Goal: Task Accomplishment & Management: Complete application form

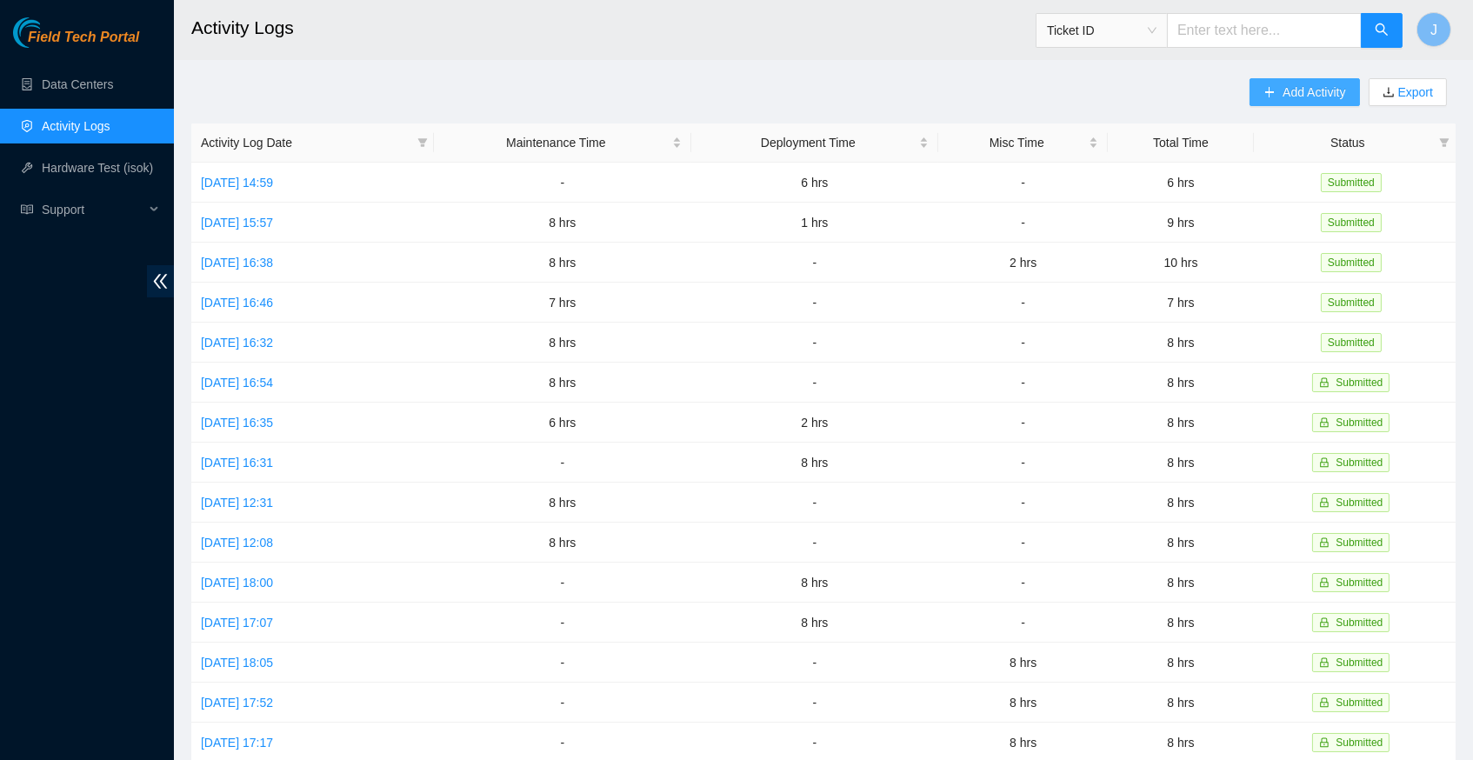
click at [1315, 91] on span "Add Activity" at bounding box center [1313, 92] width 63 height 19
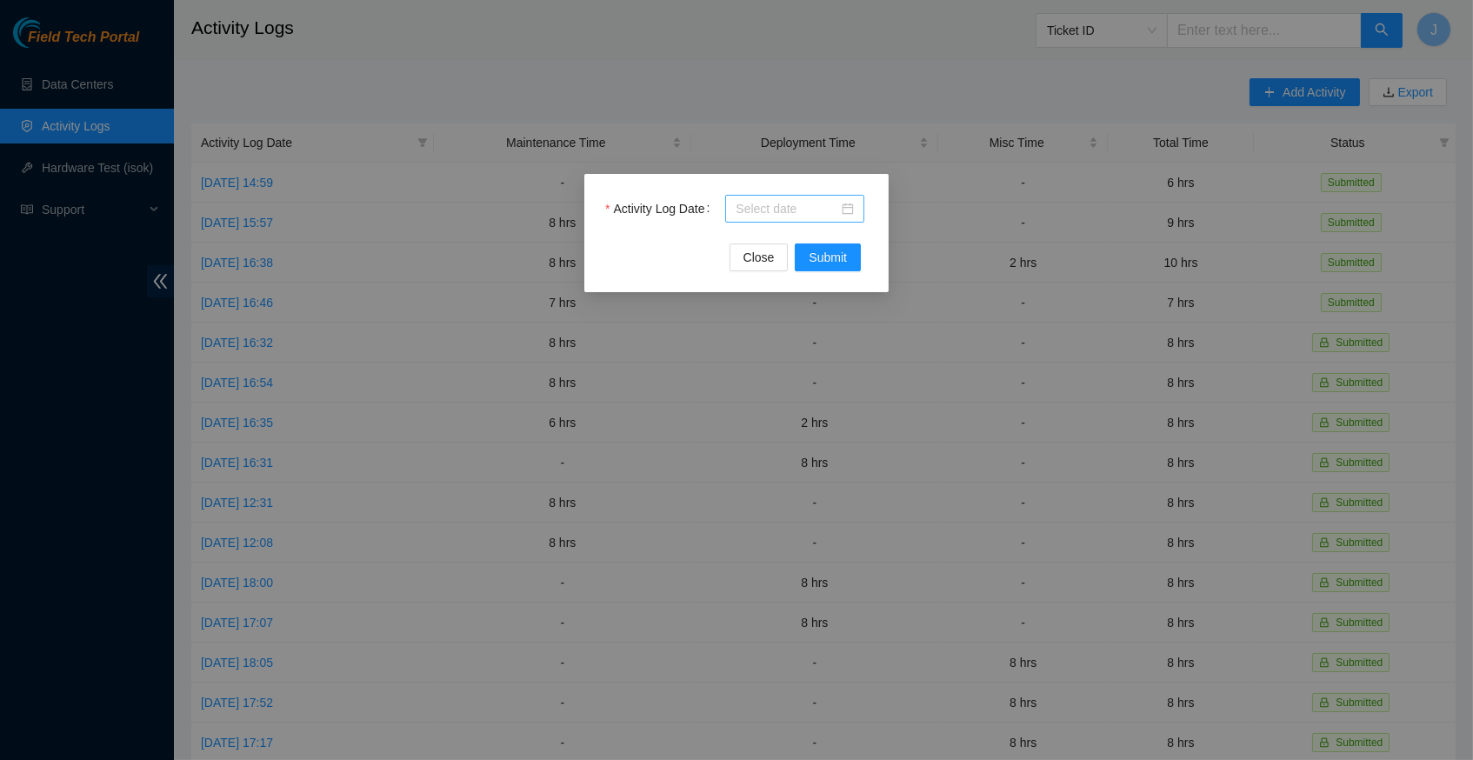
click at [845, 204] on div at bounding box center [795, 208] width 118 height 19
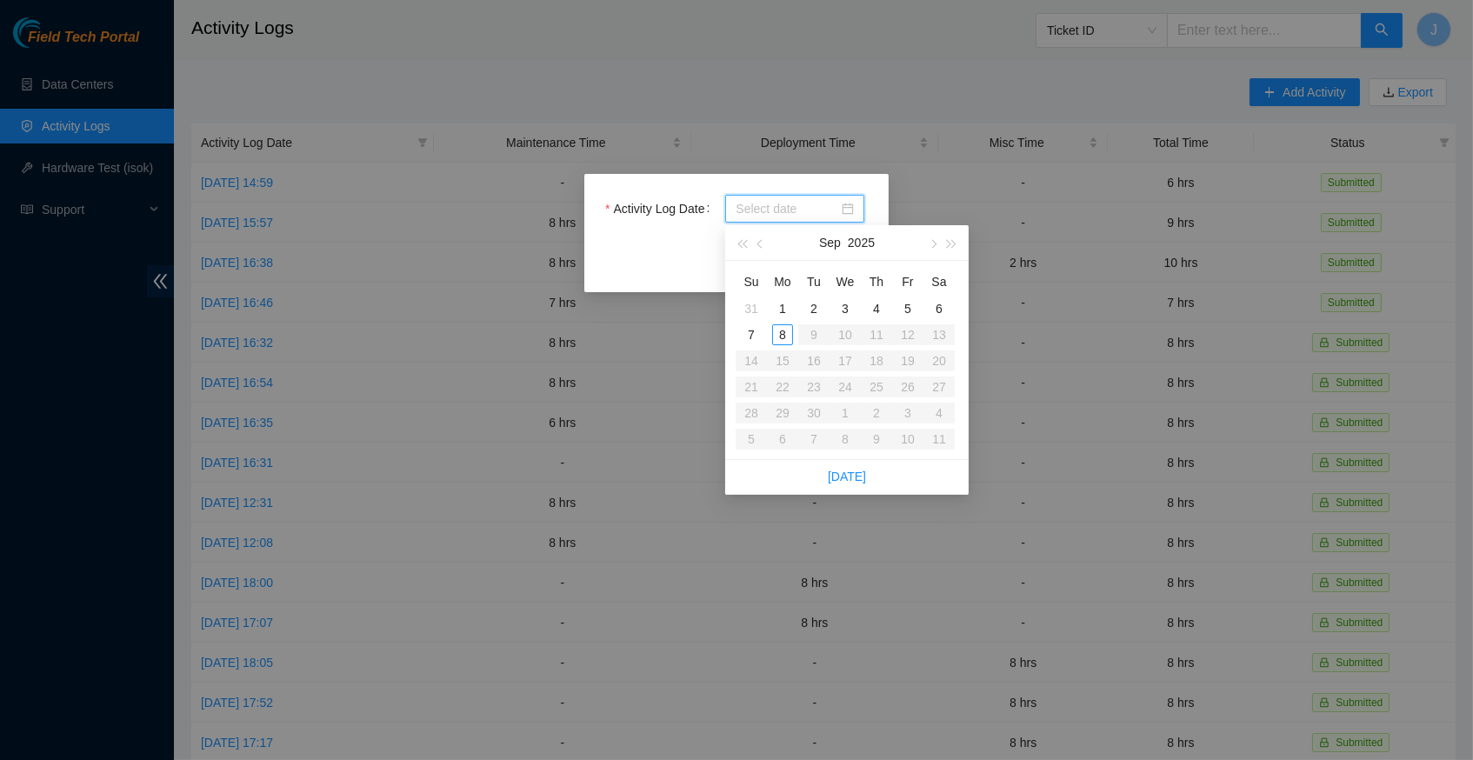
type input "[DATE]"
click at [839, 479] on link "[DATE]" at bounding box center [847, 477] width 38 height 14
type input "[DATE]"
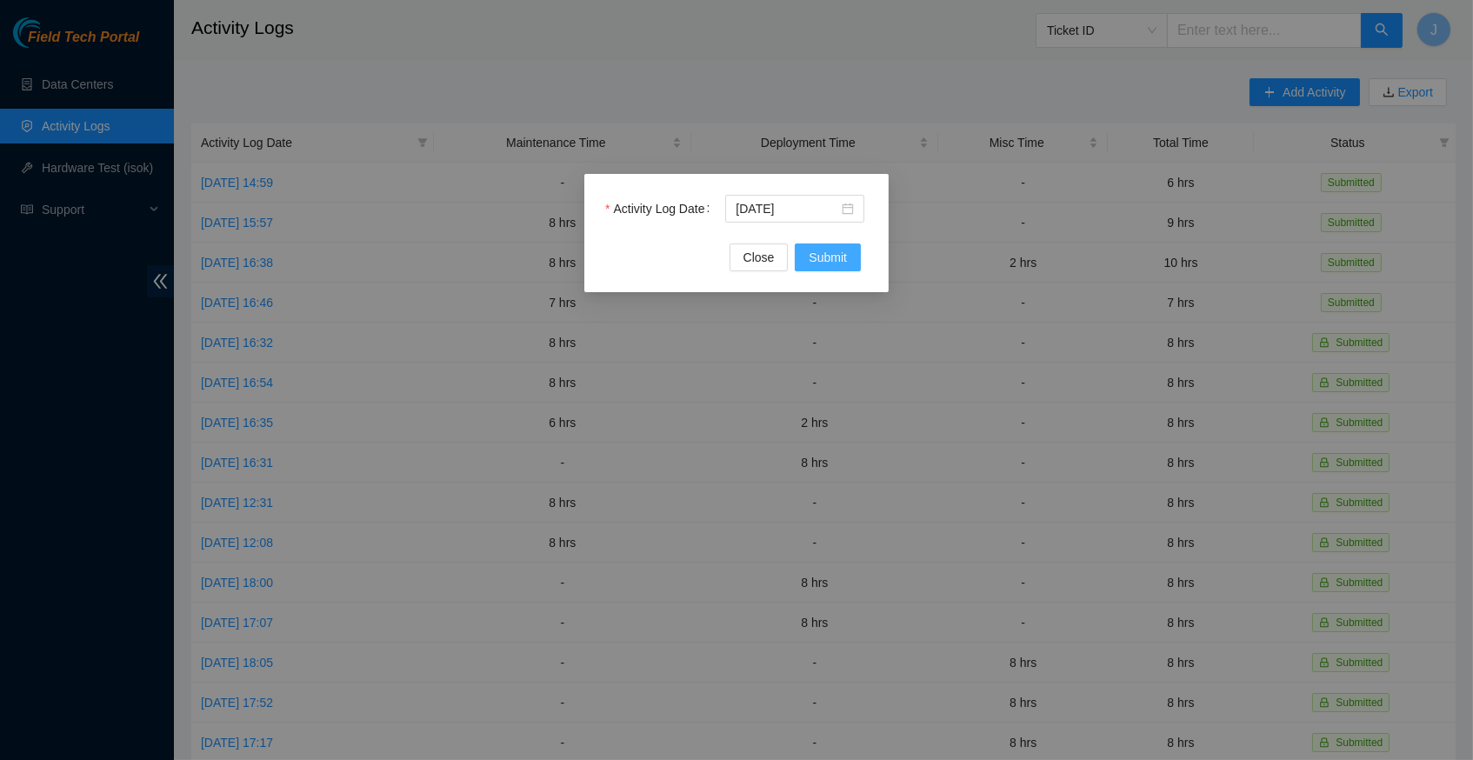
click at [828, 246] on button "Submit" at bounding box center [828, 257] width 66 height 28
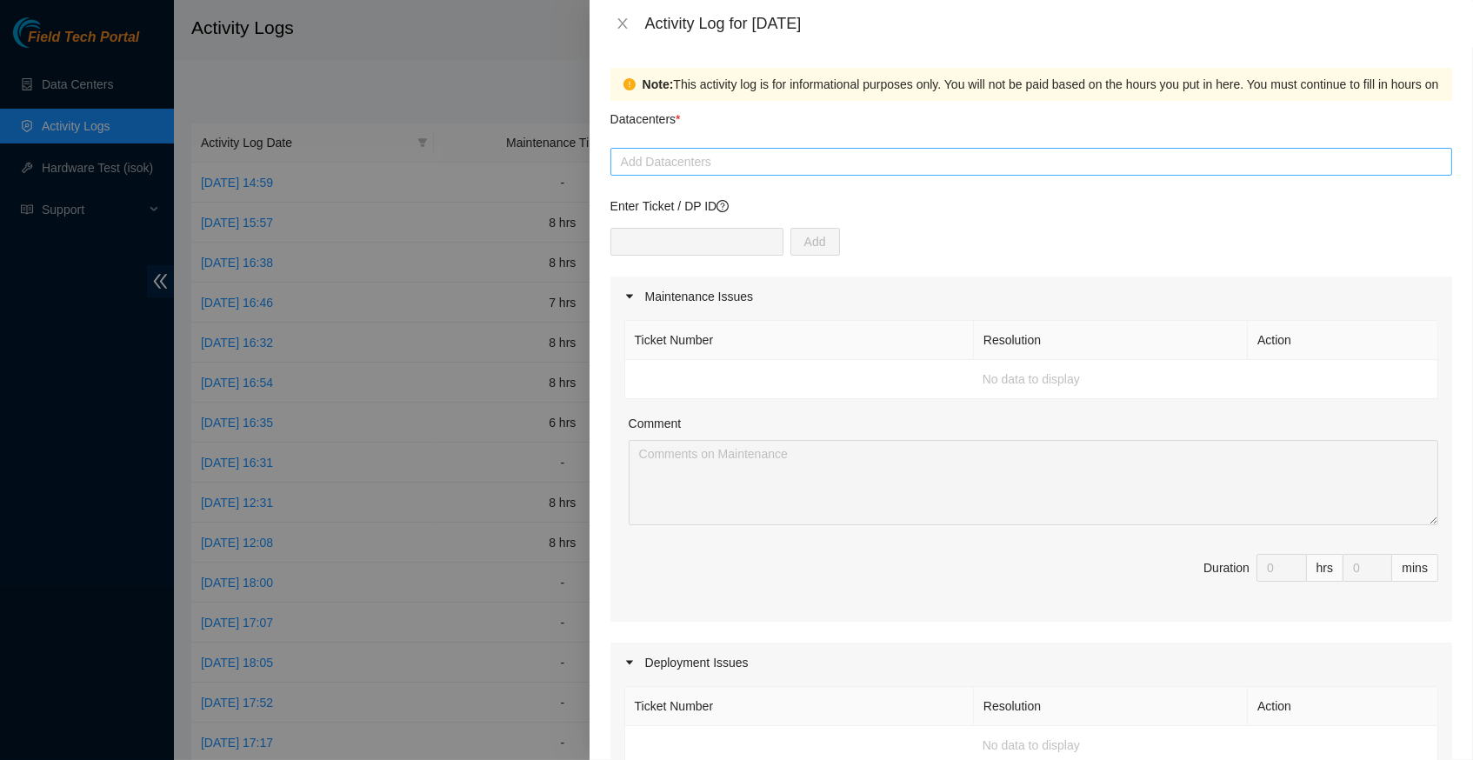
click at [820, 163] on div at bounding box center [1031, 161] width 833 height 21
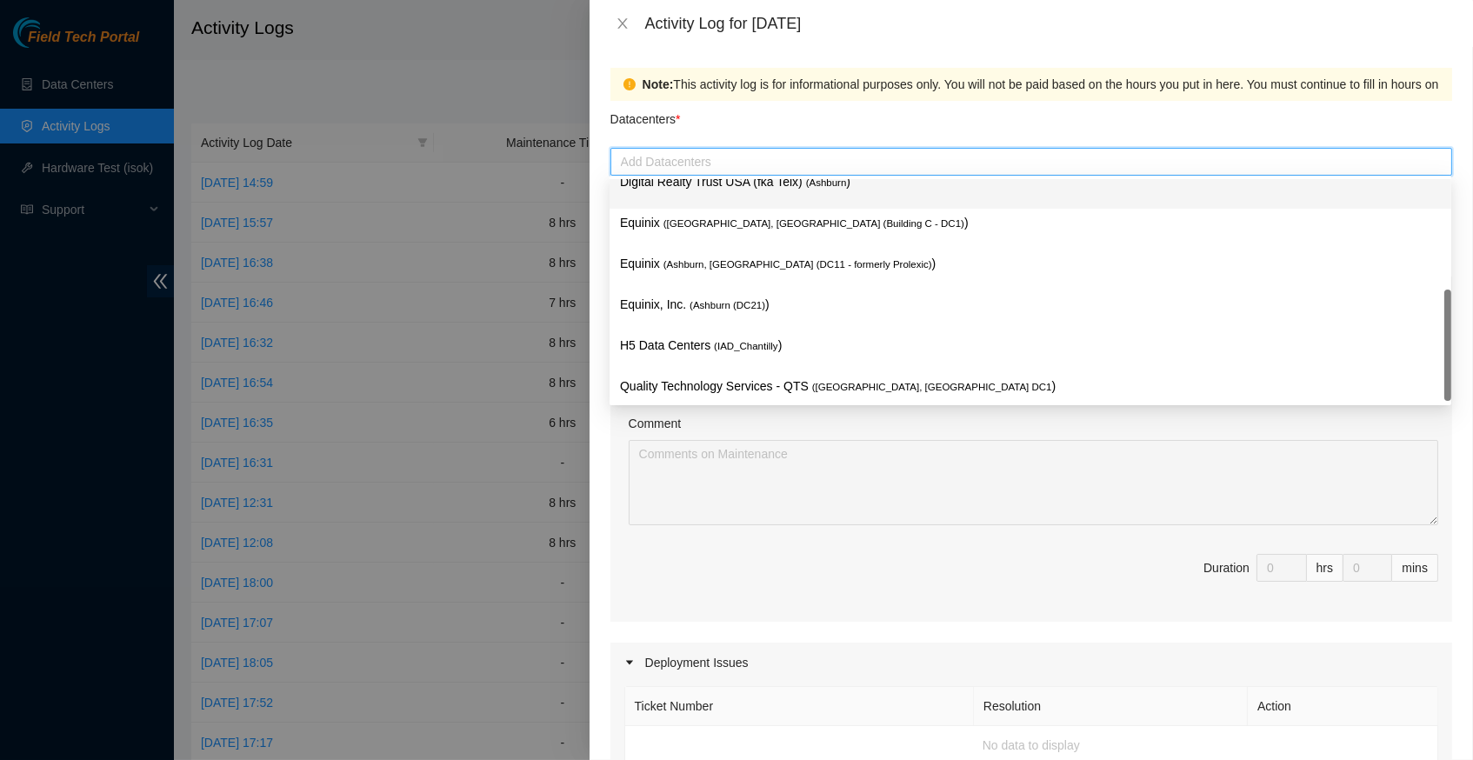
scroll to position [209, 0]
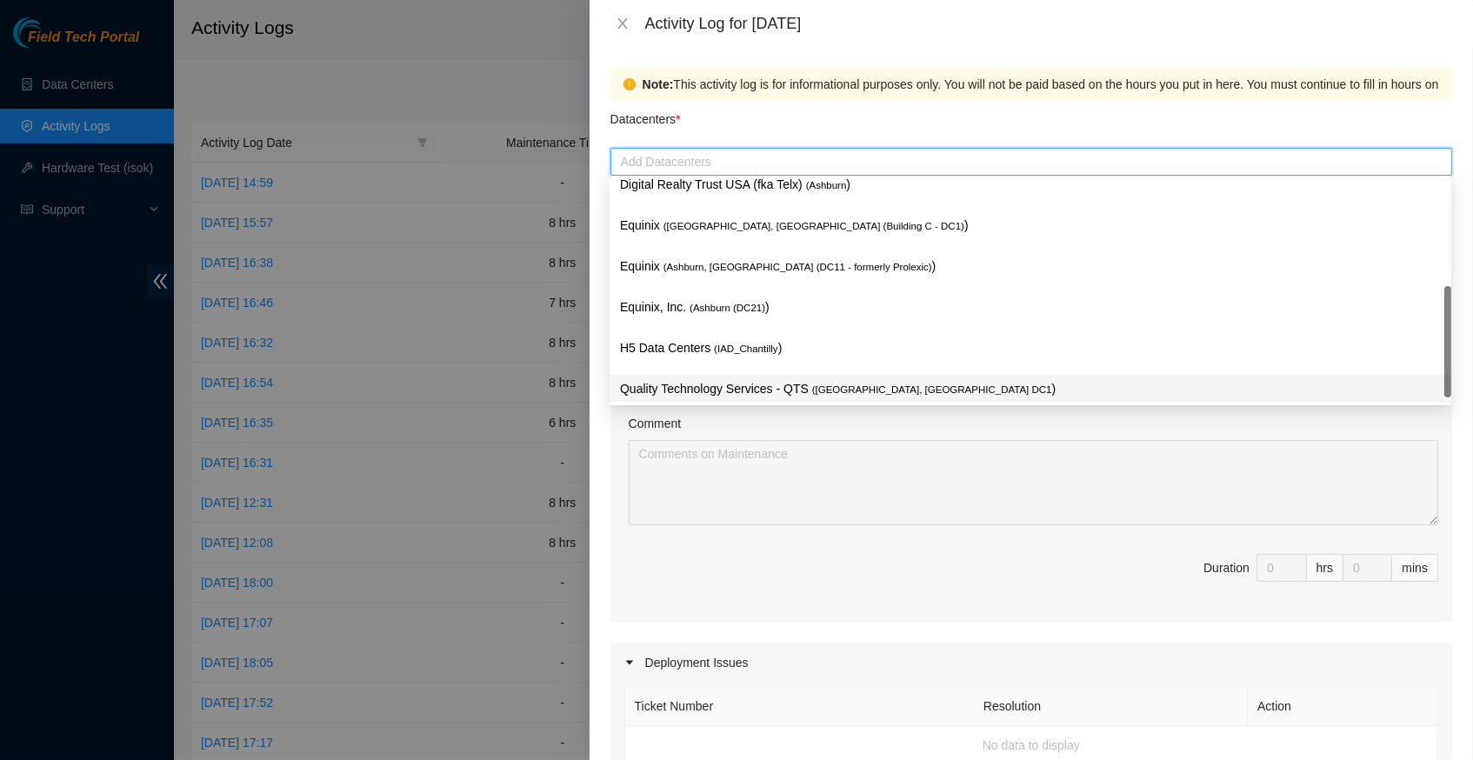
click at [808, 385] on p "Quality Technology Services - QTS ( [GEOGRAPHIC_DATA], [GEOGRAPHIC_DATA] DC1 )" at bounding box center [1030, 389] width 821 height 20
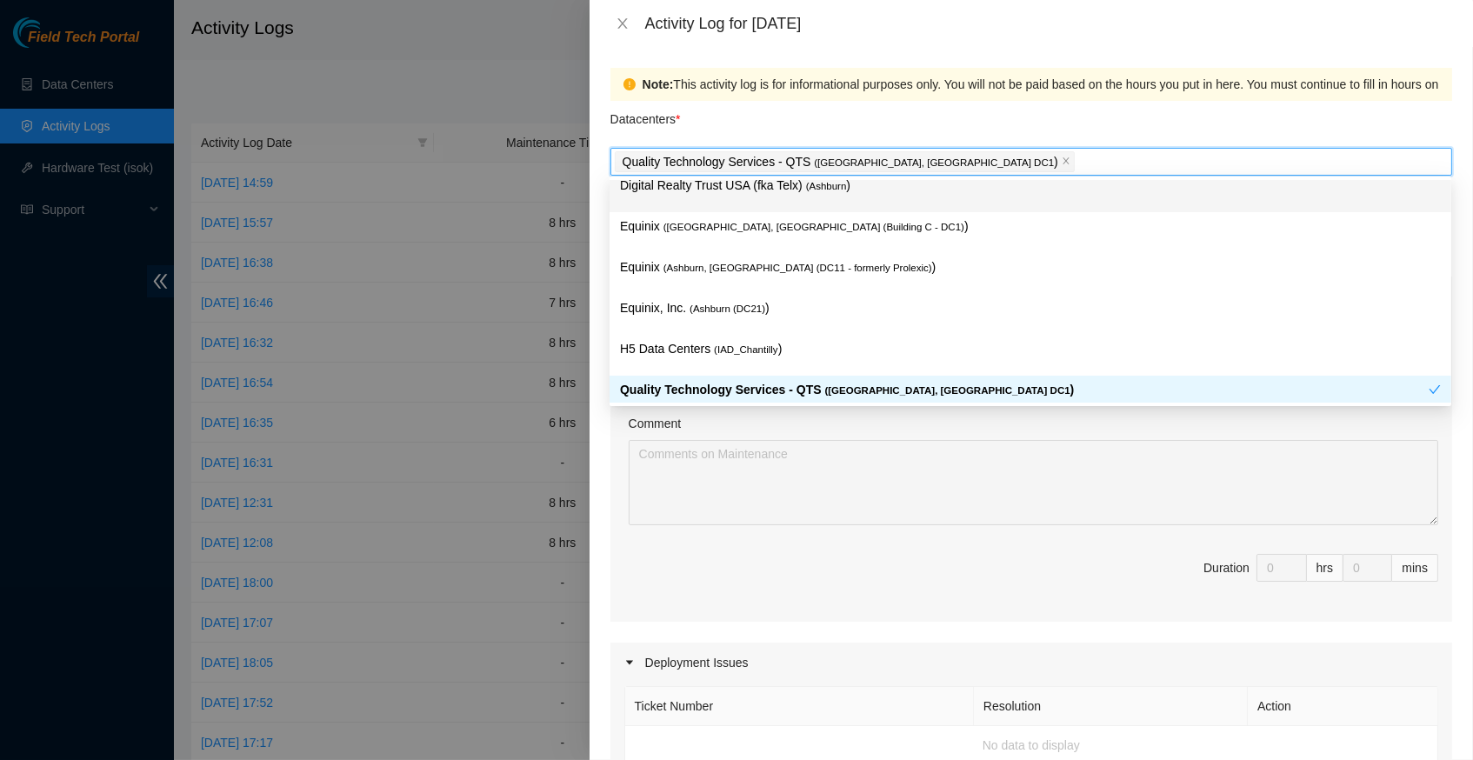
click at [989, 114] on div "Datacenters *" at bounding box center [1031, 124] width 842 height 47
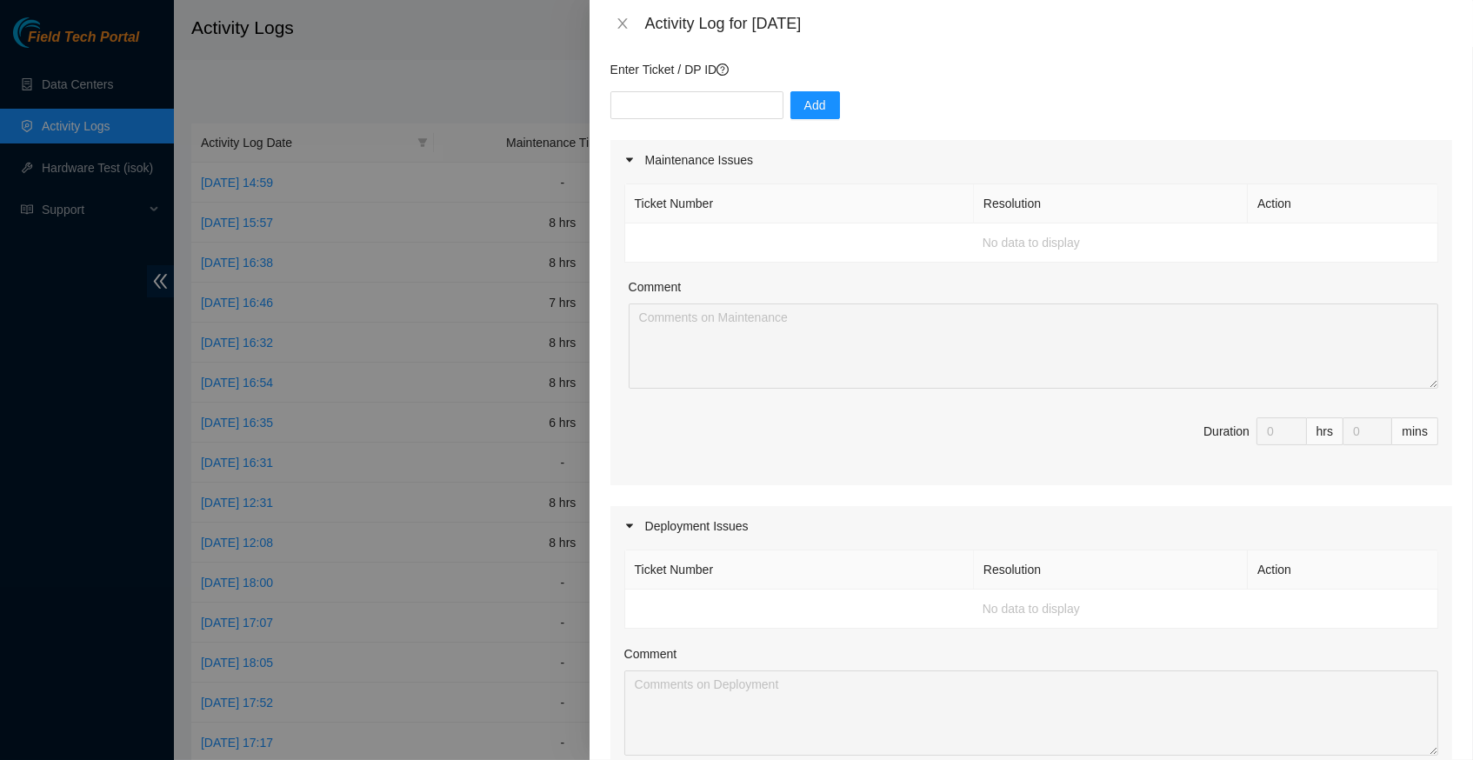
scroll to position [135, 0]
click at [693, 110] on input "text" at bounding box center [696, 107] width 173 height 28
paste input "B-W-14I2U6W"
type input "B-W-14I2U6W"
click at [816, 102] on span "Add" at bounding box center [815, 106] width 22 height 19
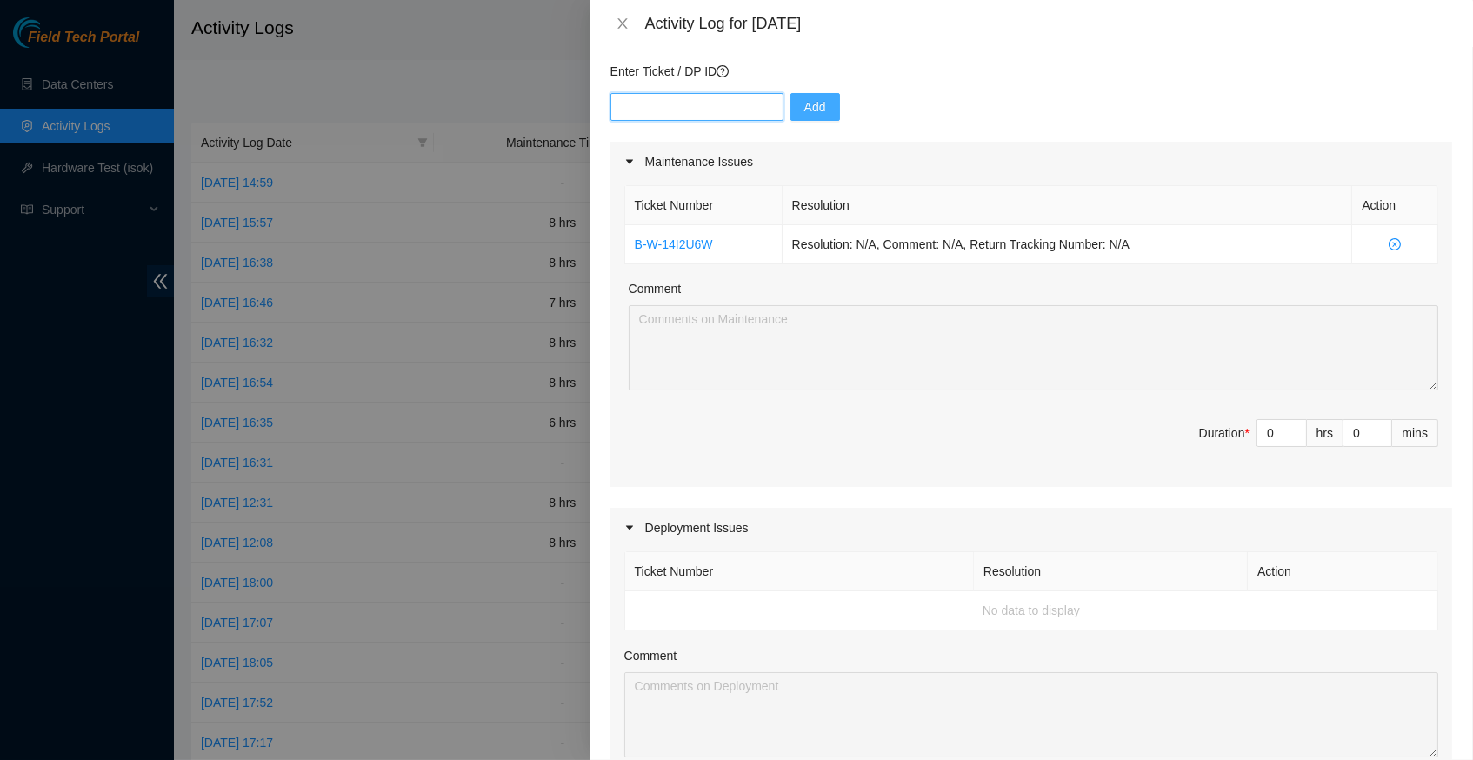
click at [698, 111] on input "text" at bounding box center [696, 107] width 173 height 28
paste input "B-W-14M9FF7"
type input "B-W-14M9FF7"
click at [809, 103] on span "Add" at bounding box center [815, 106] width 22 height 19
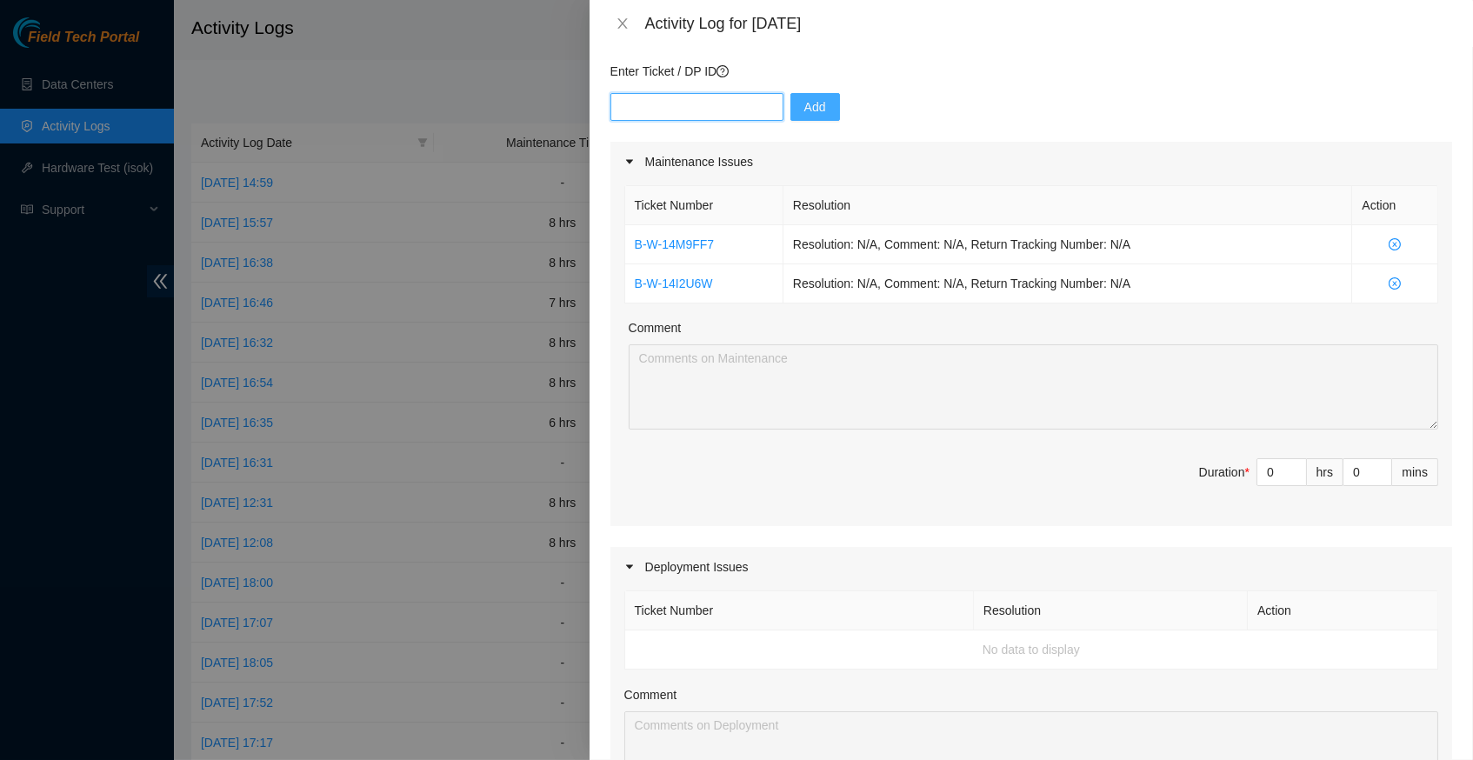
click at [726, 108] on input "text" at bounding box center [696, 107] width 173 height 28
paste input "B-W-14HT0Y6"
type input "B-W-14HT0Y6"
click at [818, 93] on button "Add" at bounding box center [815, 107] width 50 height 28
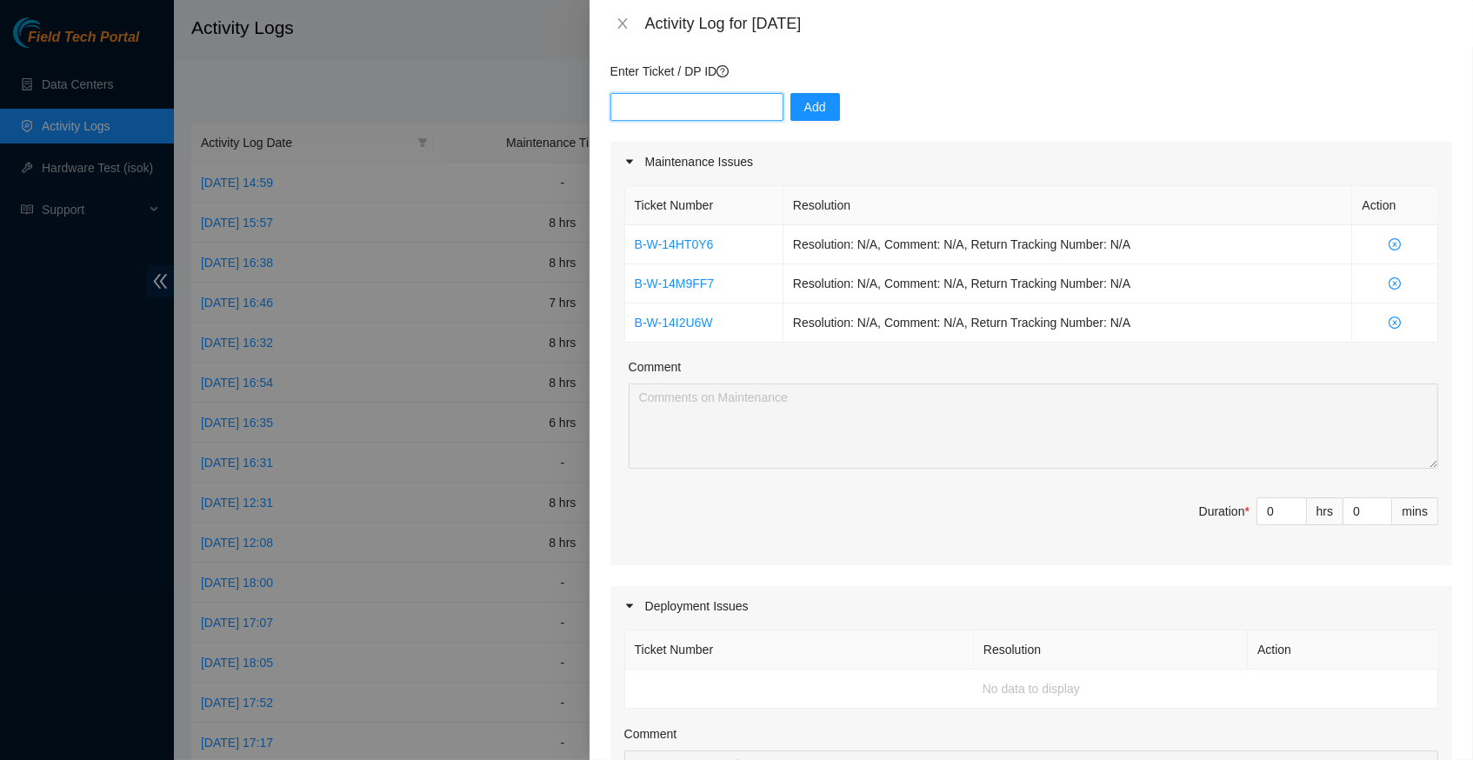
click at [710, 106] on input "text" at bounding box center [696, 107] width 173 height 28
paste input "B-W-14LZUJ0"
type input "B-W-14LZUJ0"
click at [812, 102] on span "Add" at bounding box center [815, 106] width 22 height 19
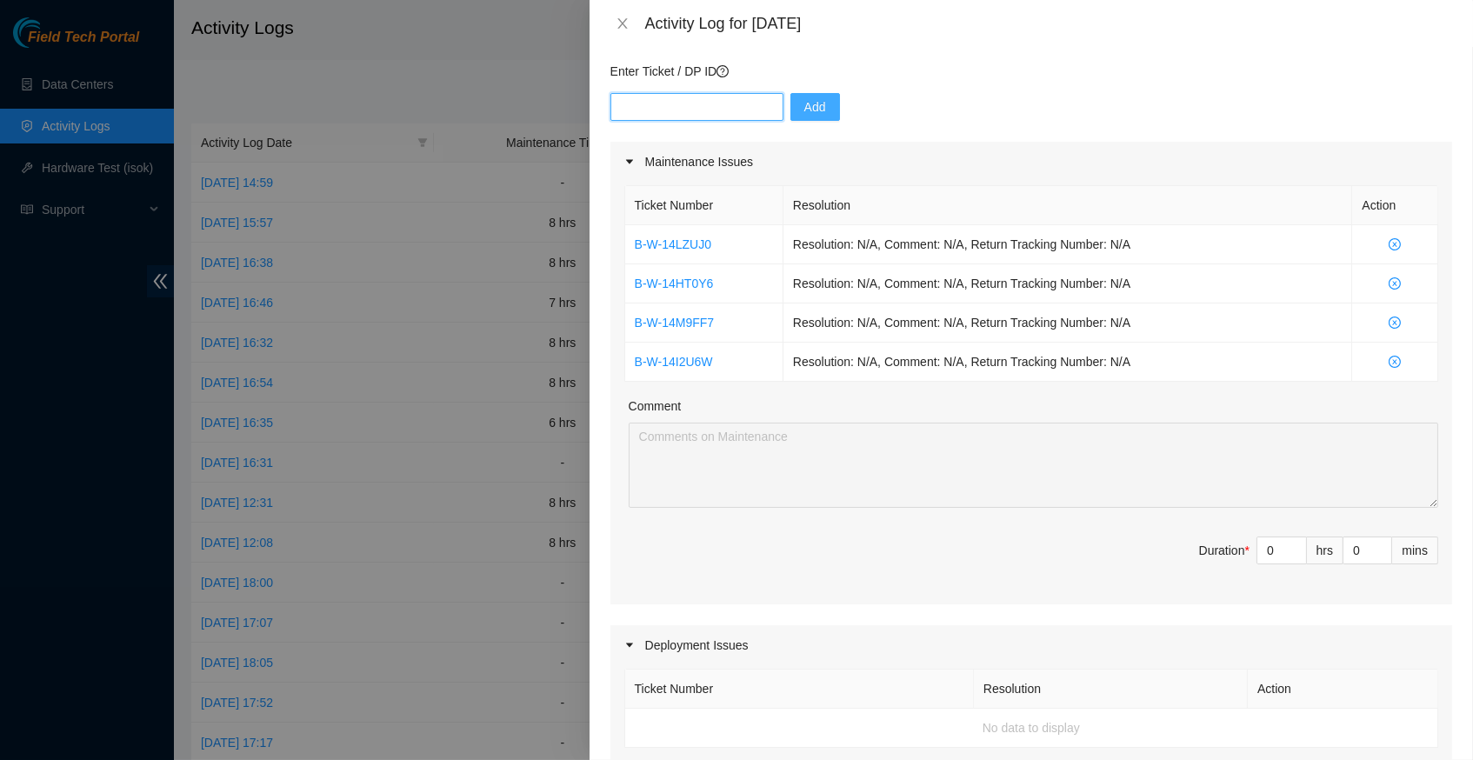
click at [733, 101] on input "text" at bounding box center [696, 107] width 173 height 28
paste input "B-W-14HT0IY"
type input "B-W-14HT0IY"
click at [809, 110] on span "Add" at bounding box center [815, 106] width 22 height 19
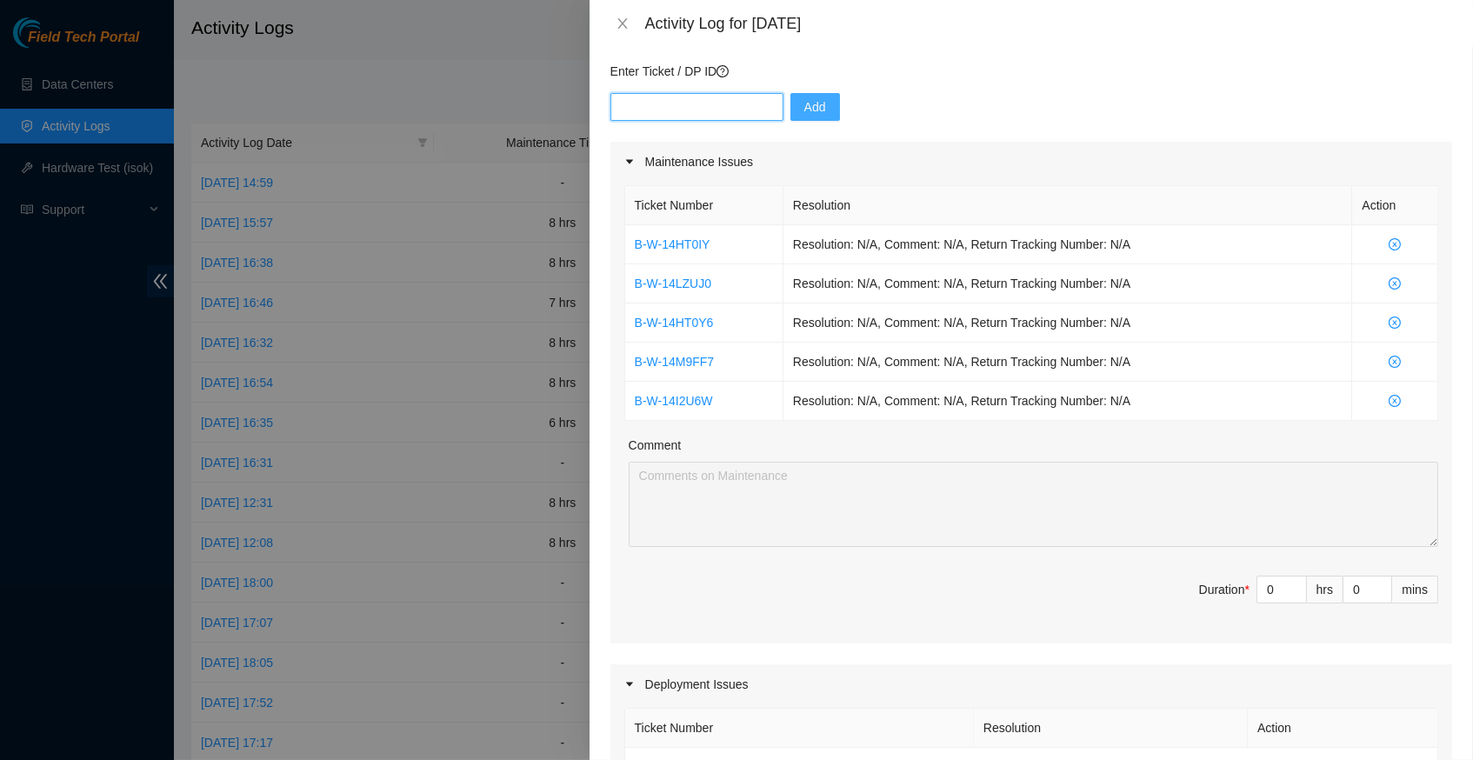
click at [709, 103] on input "text" at bounding box center [696, 107] width 173 height 28
paste input "B-W-15O4800"
type input "B-W-15O4800"
click at [803, 107] on button "Add" at bounding box center [815, 107] width 50 height 28
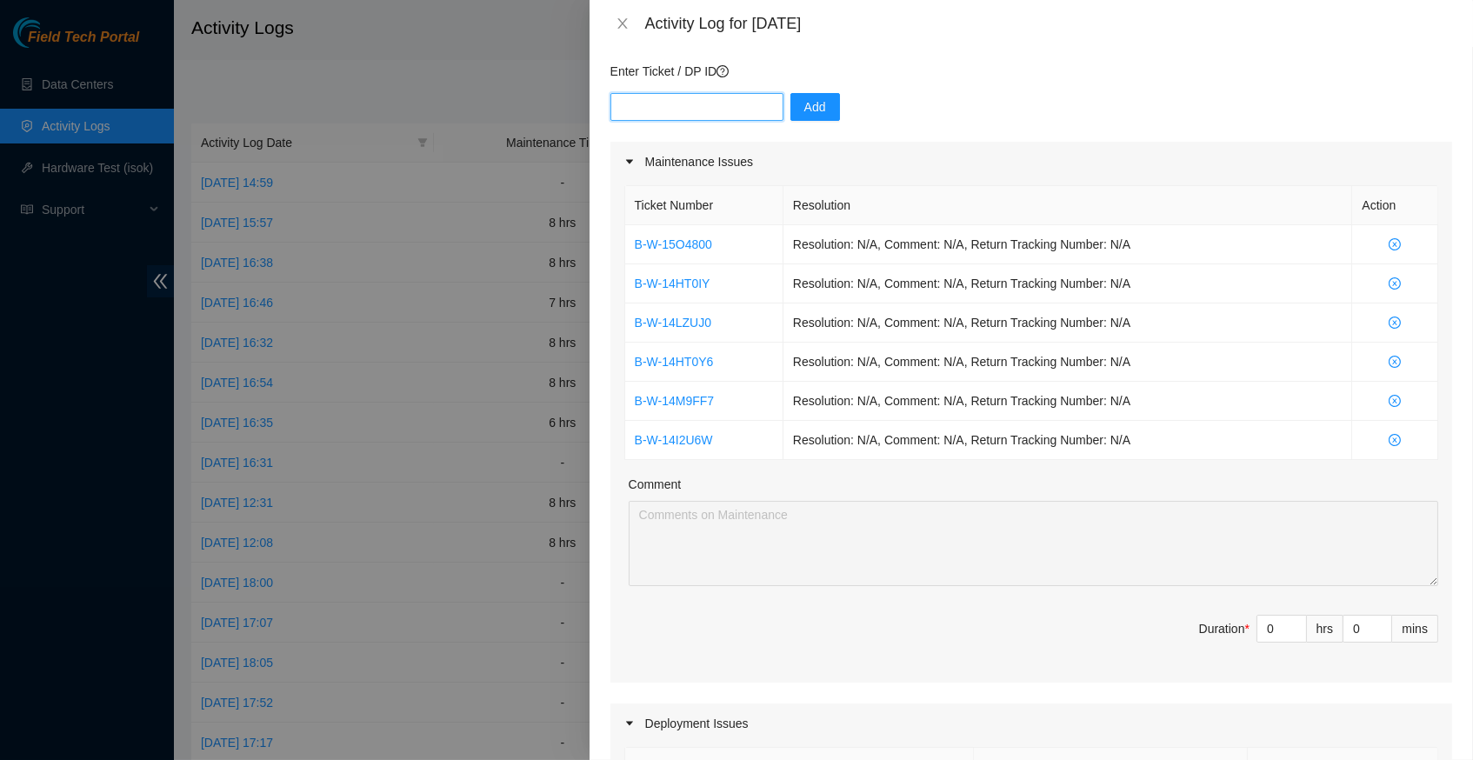
click at [743, 103] on input "text" at bounding box center [696, 107] width 173 height 28
paste input "B-W-15O3DHA"
type input "B-W-15O3DHA"
click at [814, 106] on span "Add" at bounding box center [815, 106] width 22 height 19
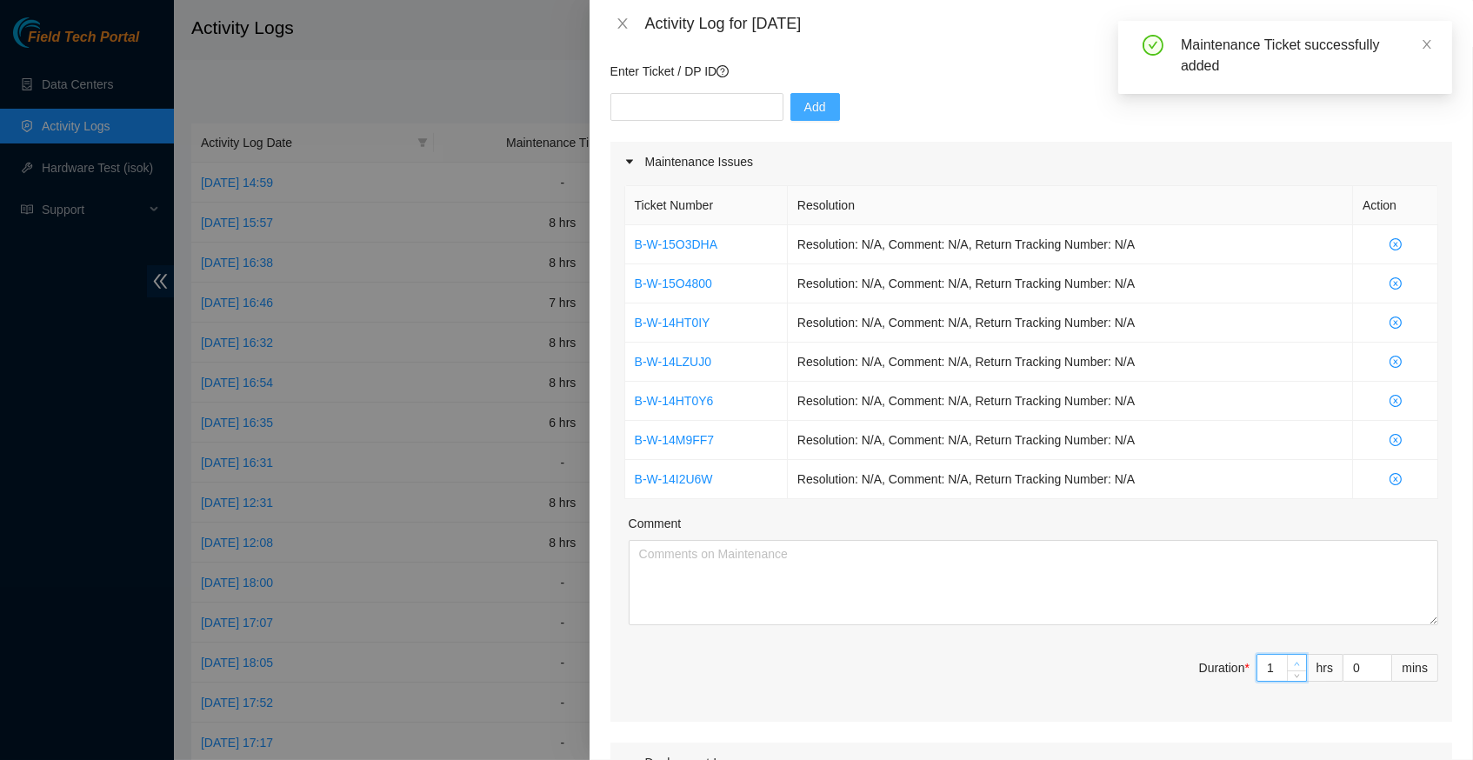
type input "1"
type input "2"
click at [1296, 661] on icon "up" at bounding box center [1297, 664] width 6 height 6
type input "2"
type input "3"
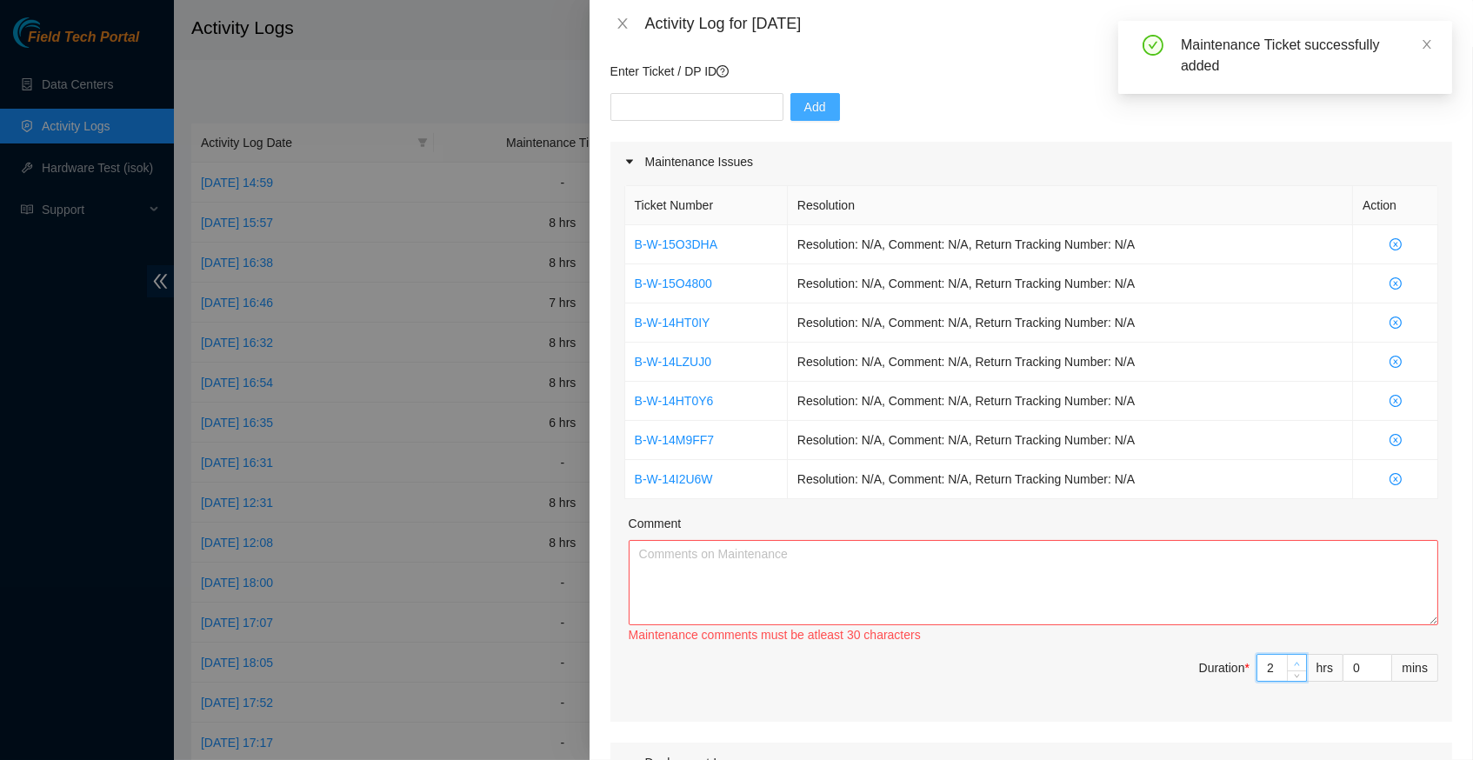
click at [1296, 661] on icon "up" at bounding box center [1297, 664] width 6 height 6
type input "3"
type input "4"
click at [1296, 661] on icon "up" at bounding box center [1297, 664] width 6 height 6
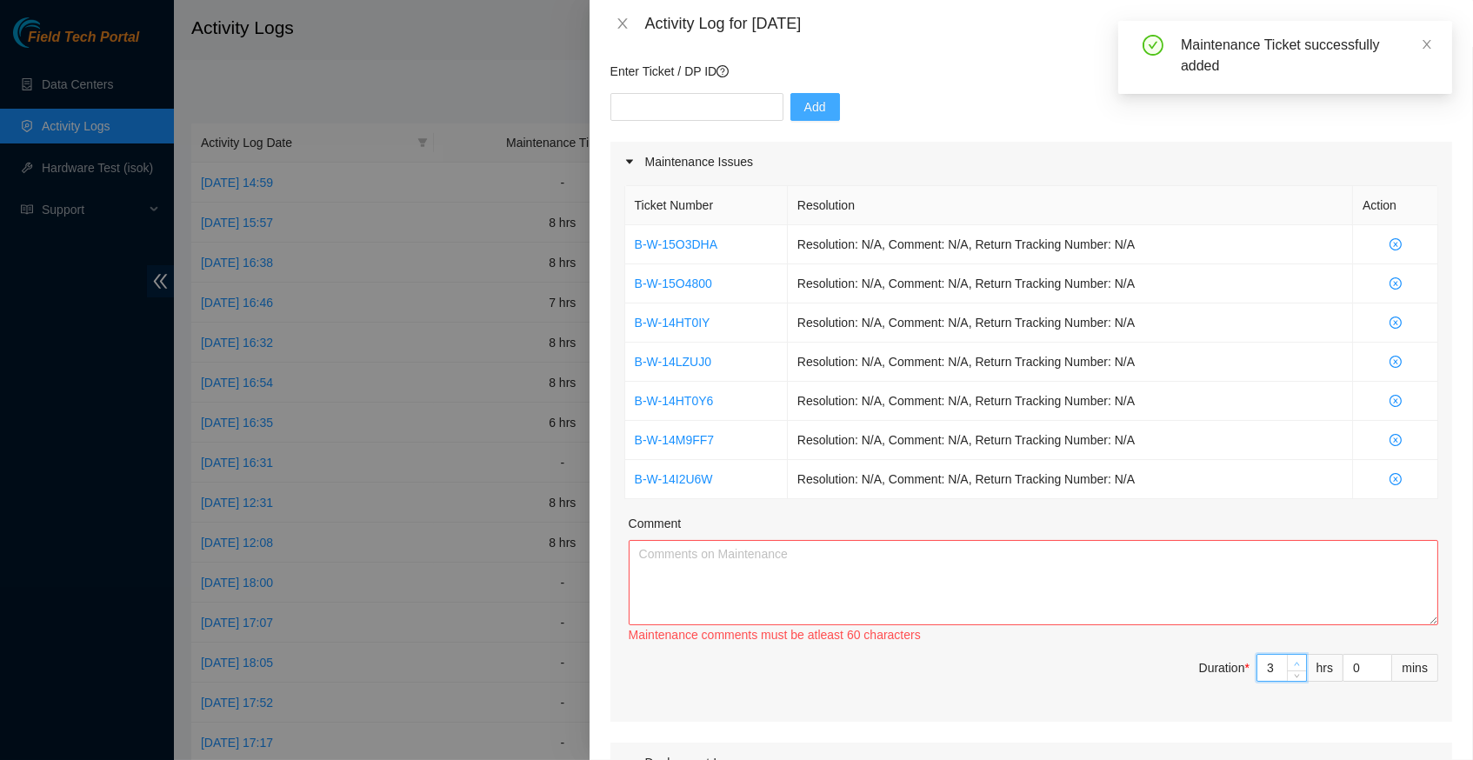
type input "5"
type input "6"
click at [1296, 661] on icon "up" at bounding box center [1297, 664] width 6 height 6
type input "6"
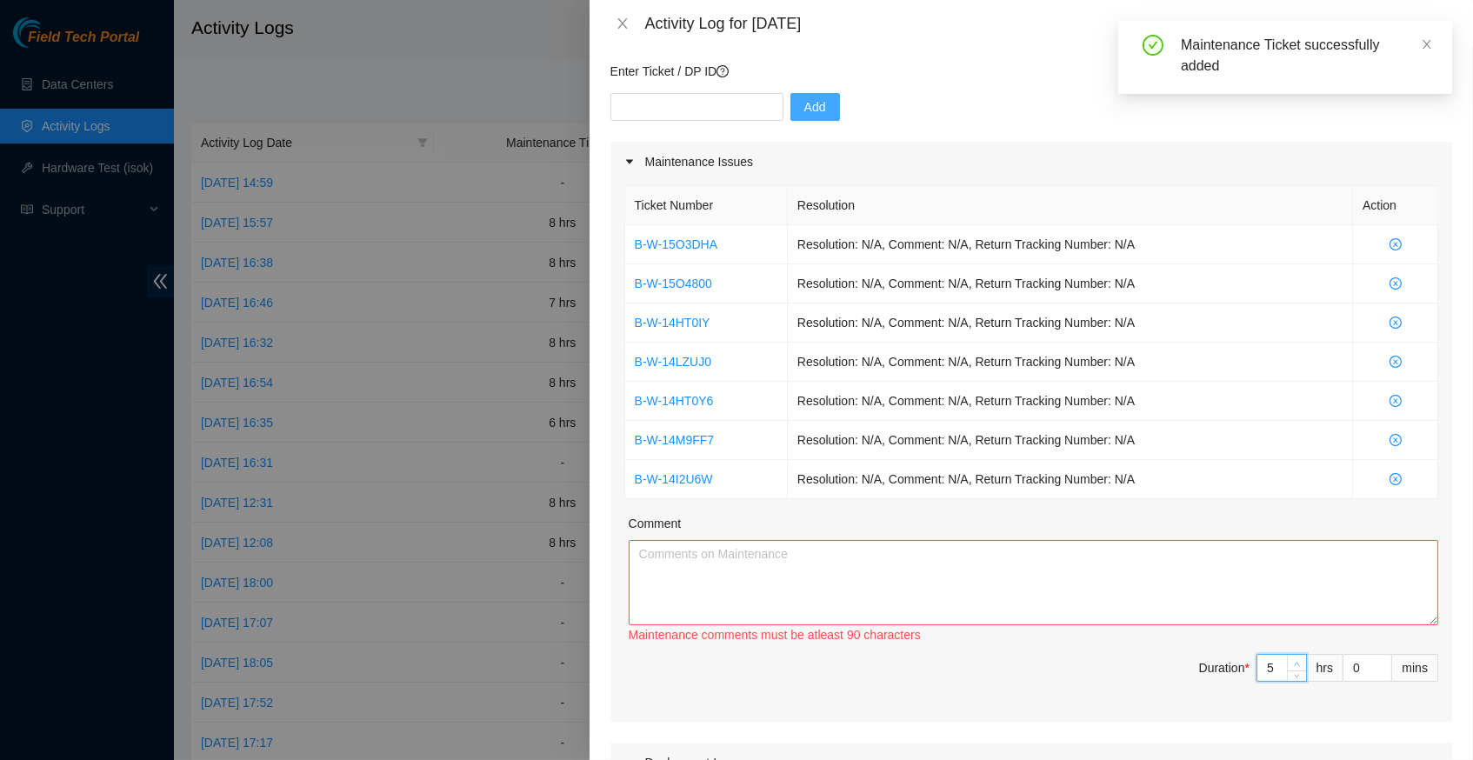
type input "7"
click at [1296, 661] on icon "up" at bounding box center [1297, 664] width 6 height 6
type input "7"
type input "8"
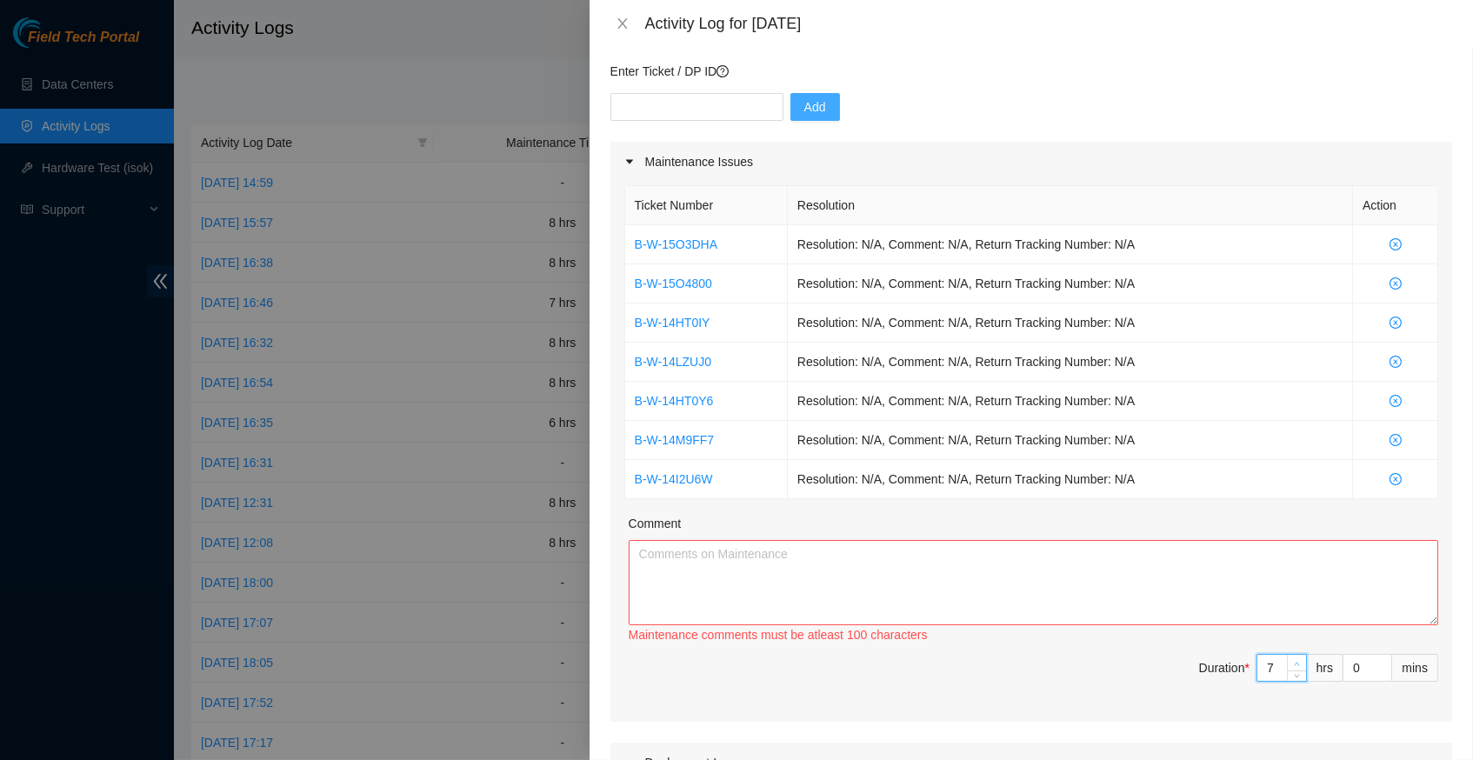
type input "9"
click at [1296, 661] on icon "up" at bounding box center [1297, 664] width 6 height 6
click at [761, 558] on textarea "Comment" at bounding box center [1033, 582] width 809 height 85
paste textarea "B-W-14I2U6WResolution: Rebooted, Rescued, Comment: verify rack and server verif…"
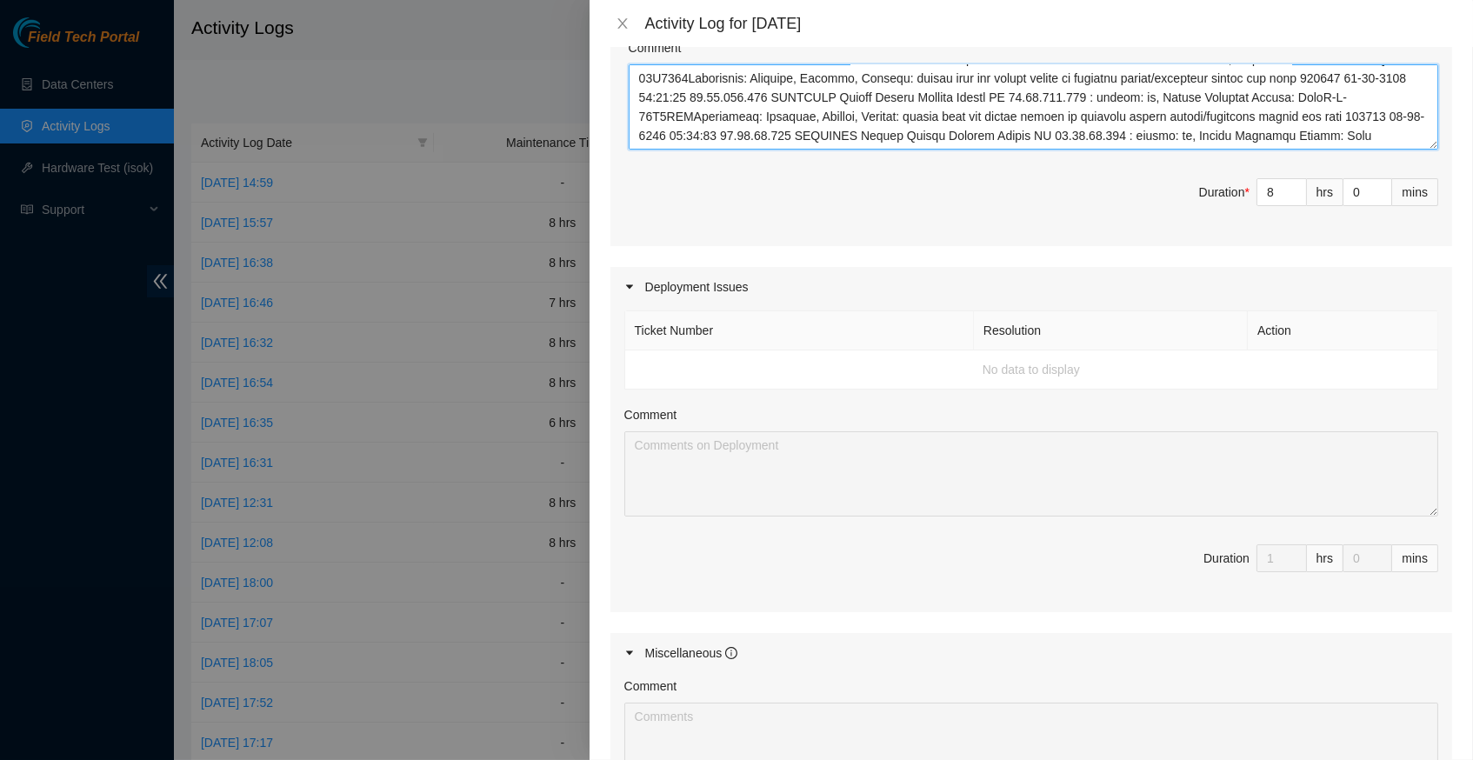
scroll to position [611, 0]
type textarea "B-W-14I2U6WResolution: Rebooted, Rescued, Comment: verify rack and server verif…"
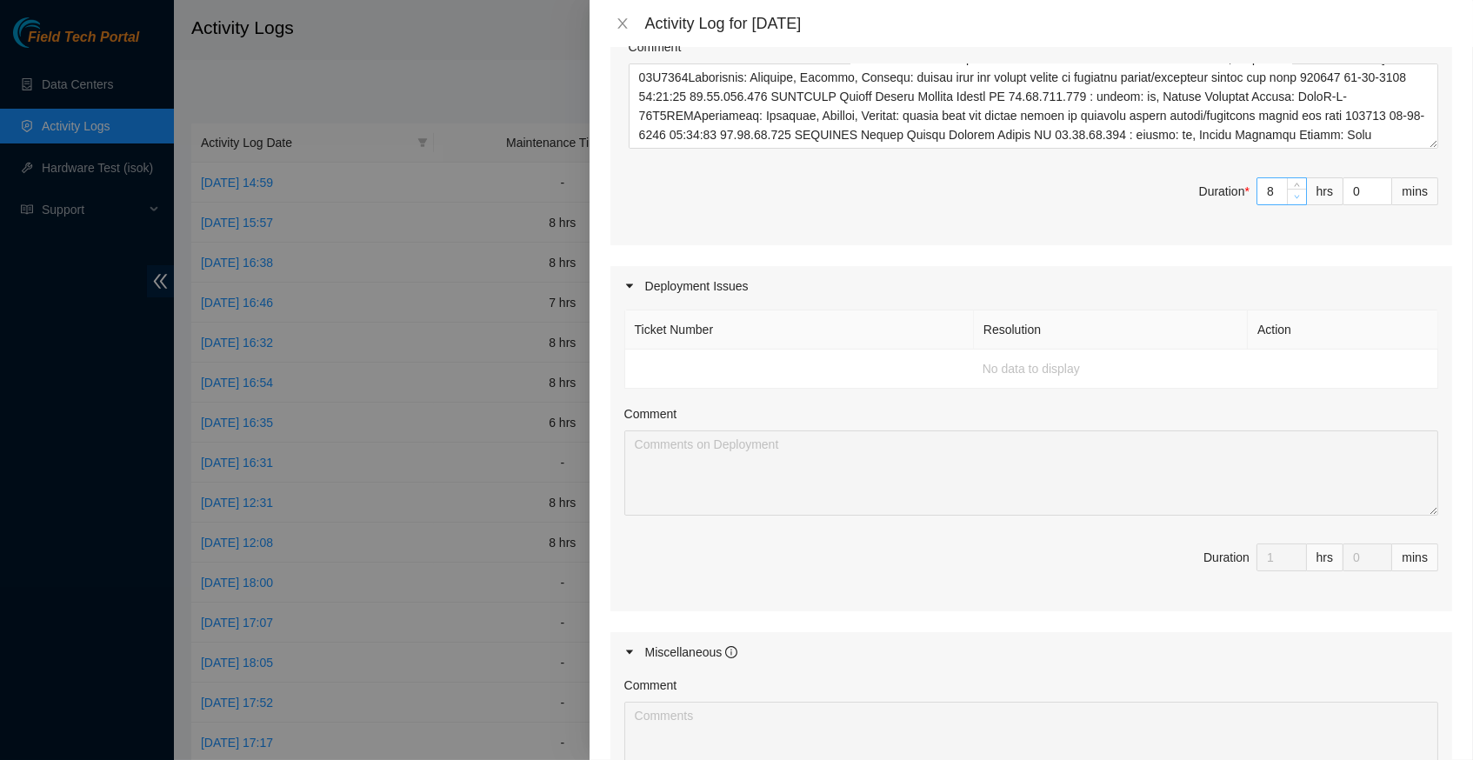
click at [1299, 194] on icon "down" at bounding box center [1297, 197] width 6 height 6
type input "7"
type input "8"
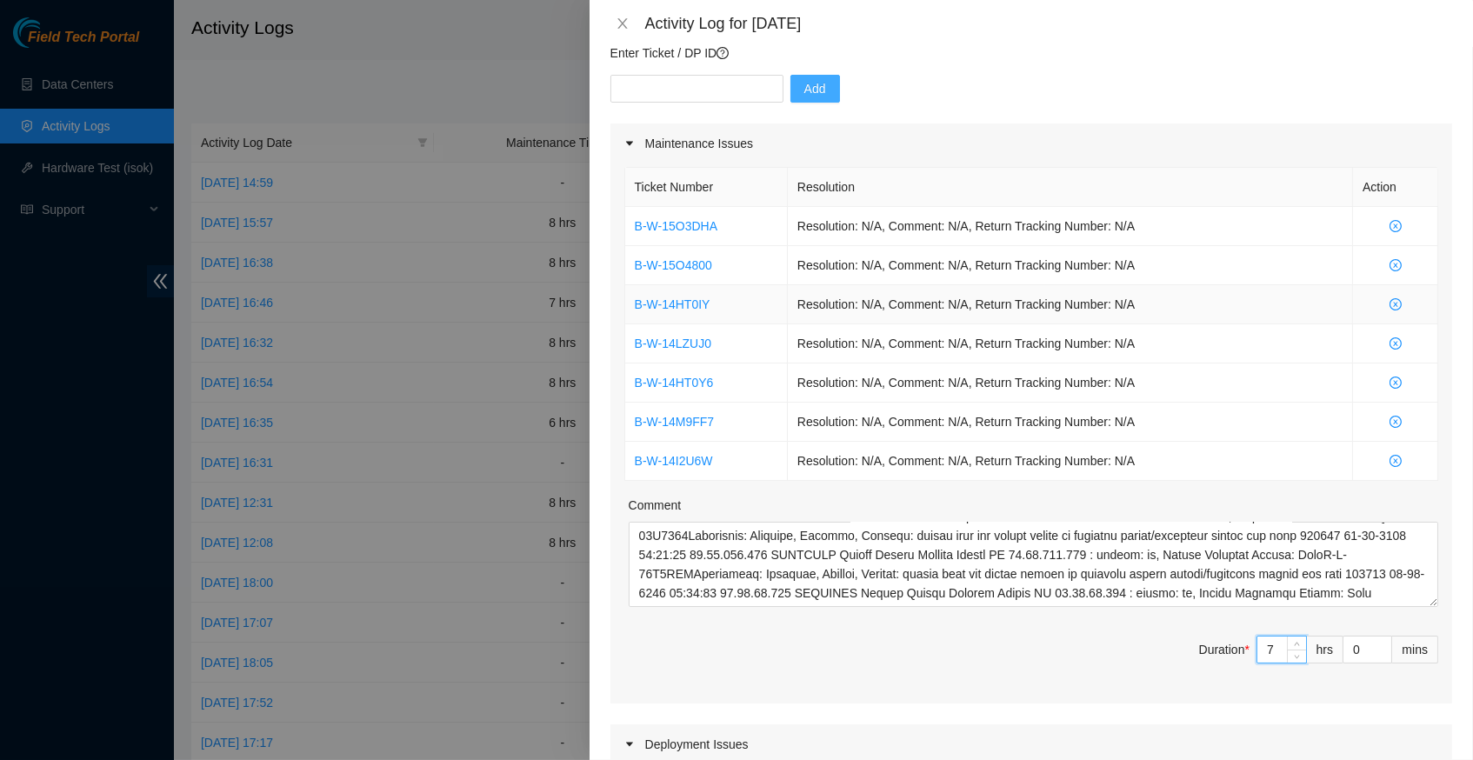
scroll to position [149, 0]
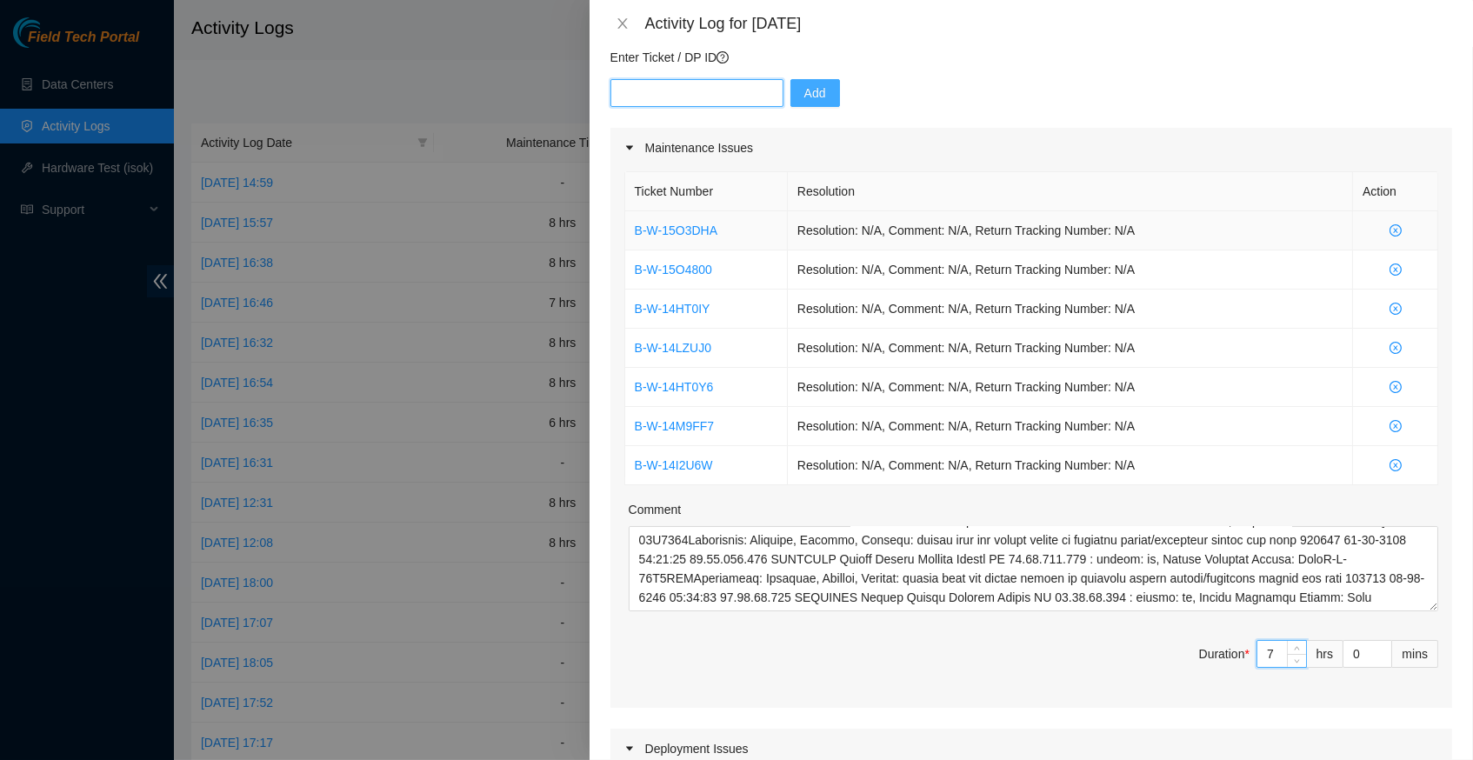
click at [657, 89] on input "text" at bounding box center [696, 93] width 173 height 28
type input "DP83141"
click at [819, 95] on span "Add" at bounding box center [815, 92] width 22 height 19
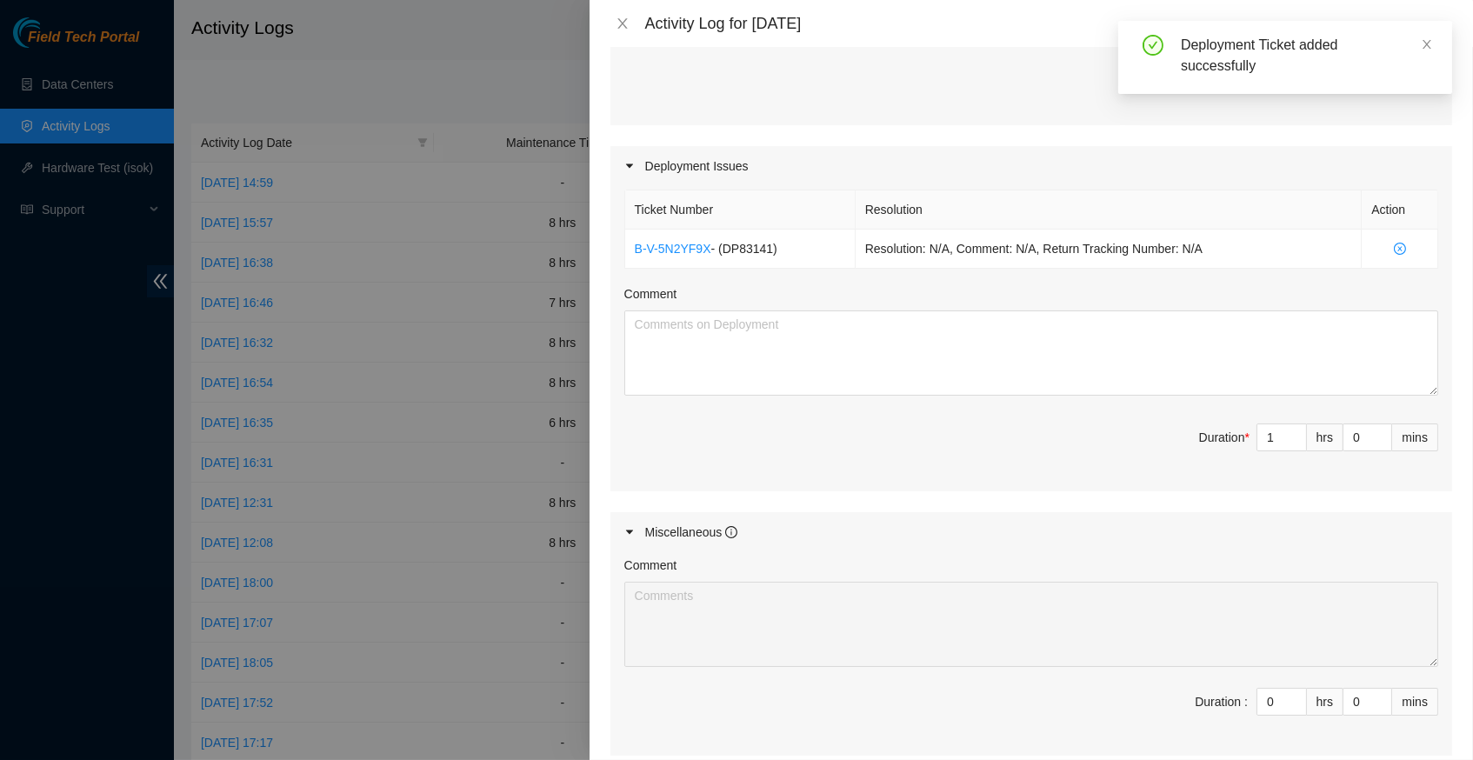
scroll to position [750, 0]
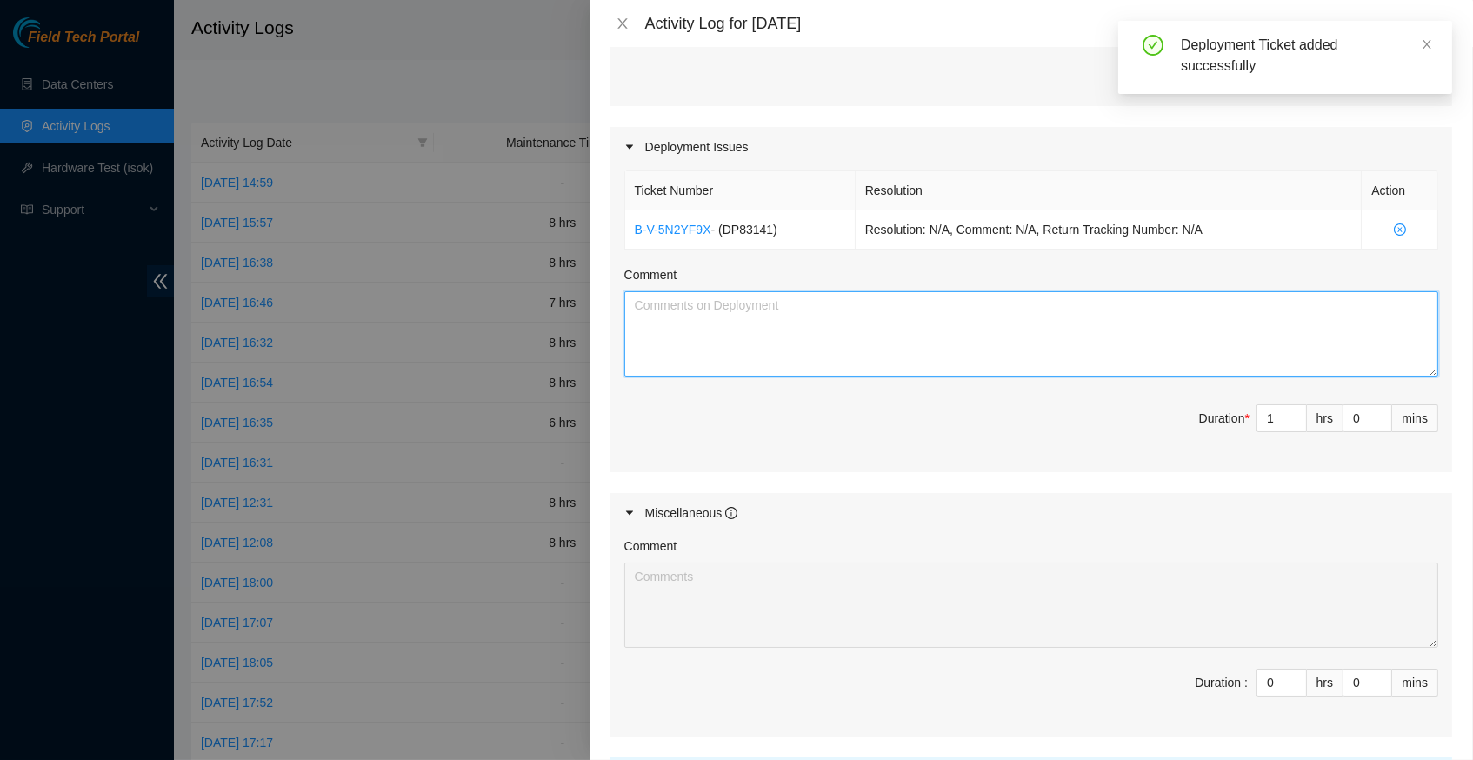
click at [738, 305] on textarea "Comment" at bounding box center [1031, 333] width 814 height 85
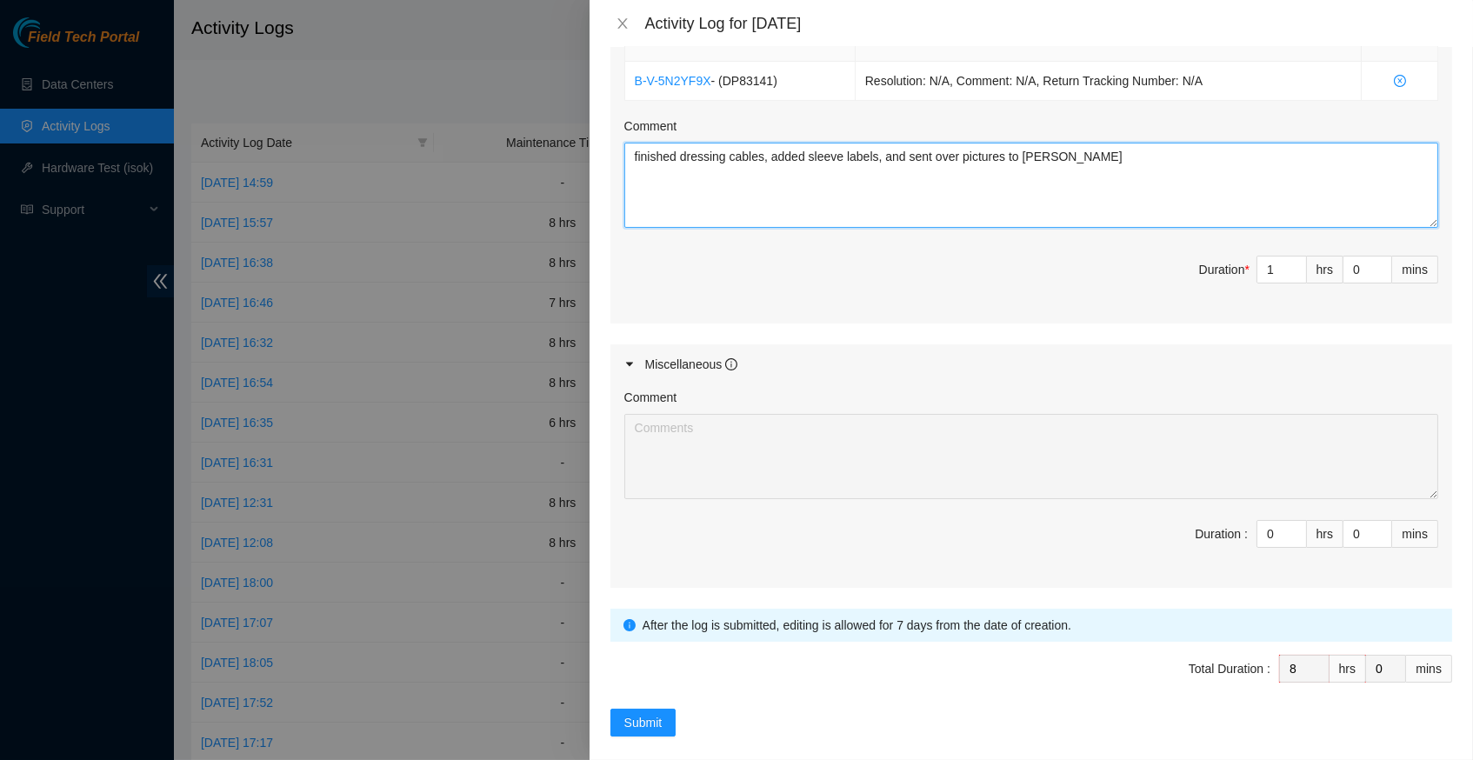
scroll to position [897, 0]
type textarea "finished dressing cables, added sleeve labels, and sent over pictures to [PERSO…"
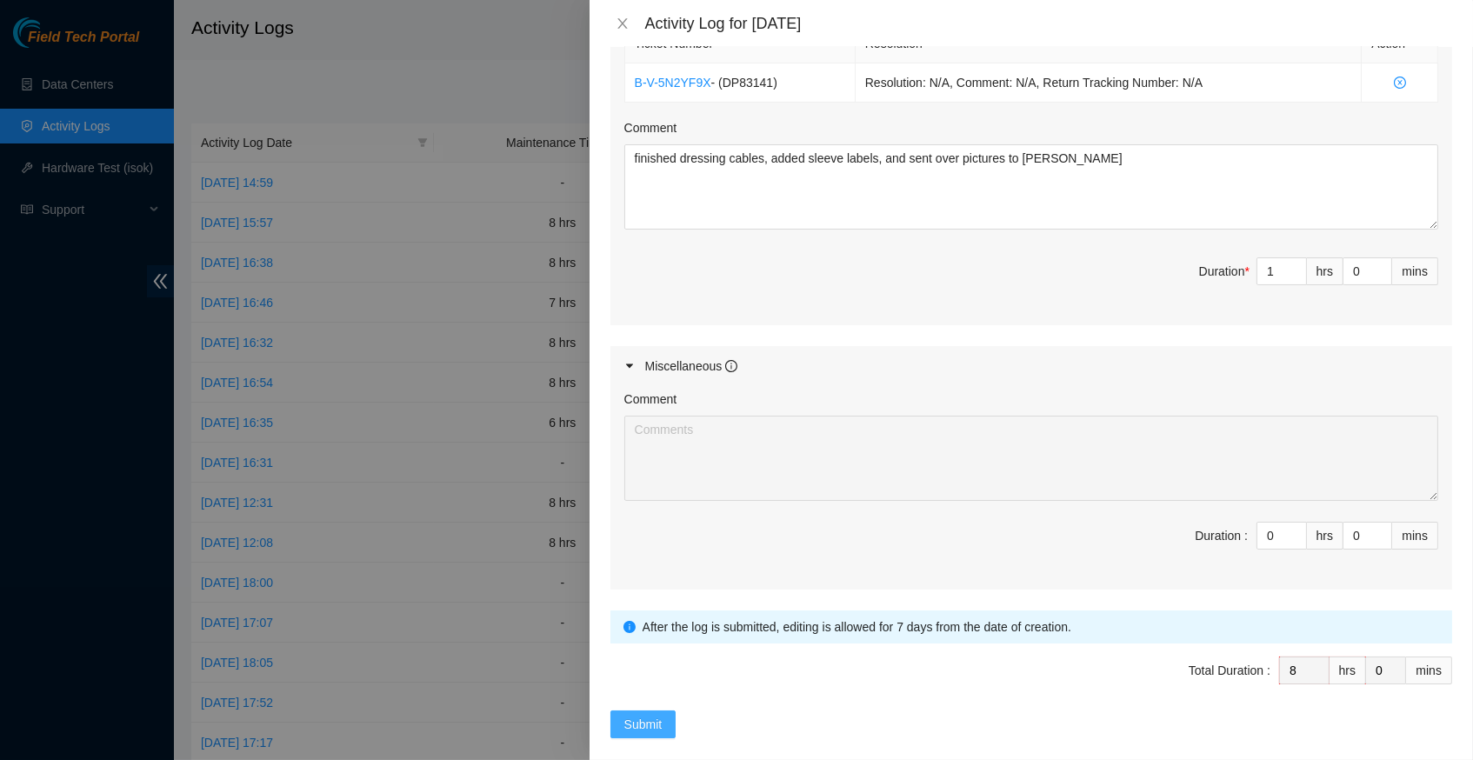
click at [664, 710] on button "Submit" at bounding box center [643, 724] width 66 height 28
type input "0"
